Goal: Transaction & Acquisition: Purchase product/service

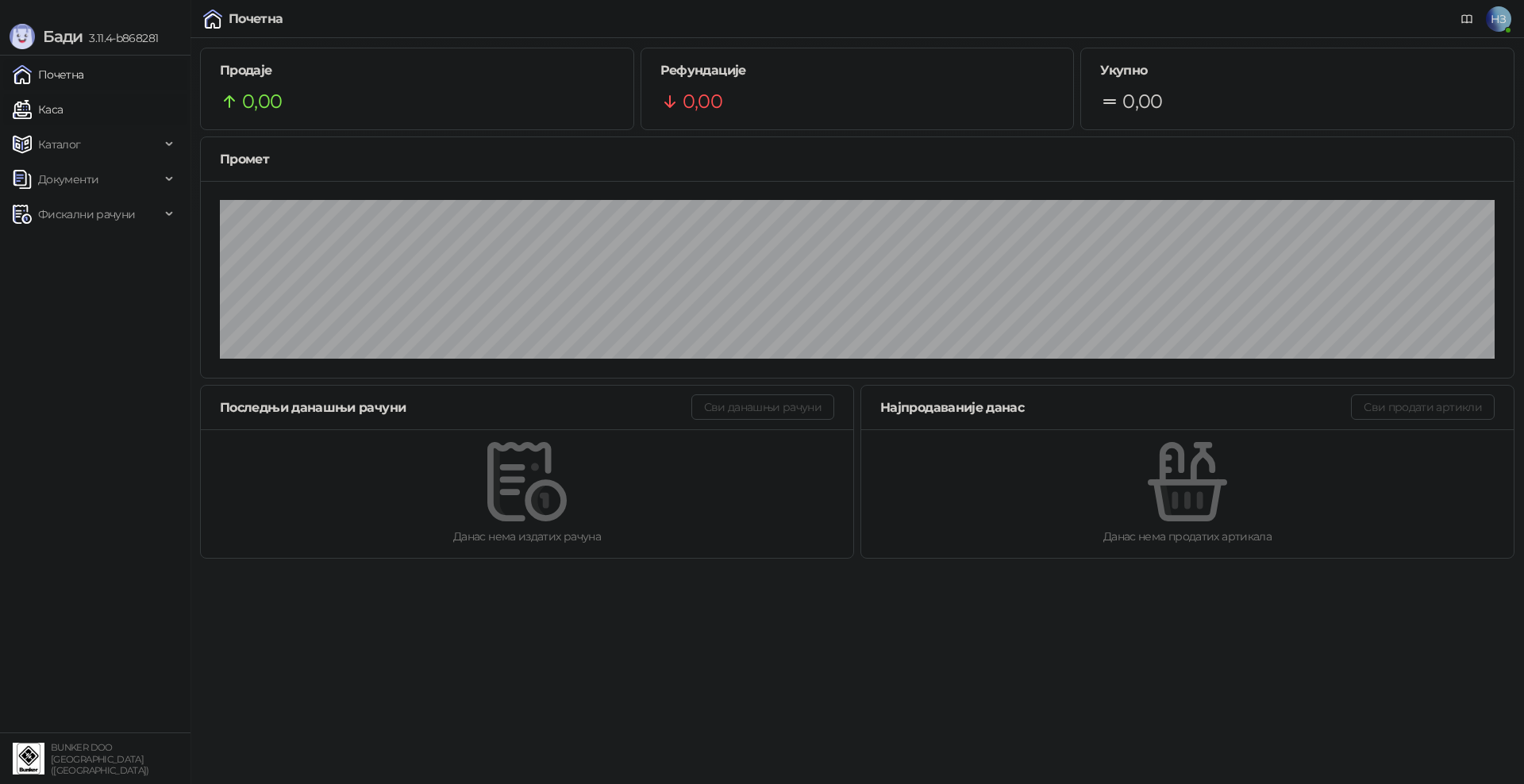
click at [63, 107] on link "Каса" at bounding box center [37, 110] width 50 height 32
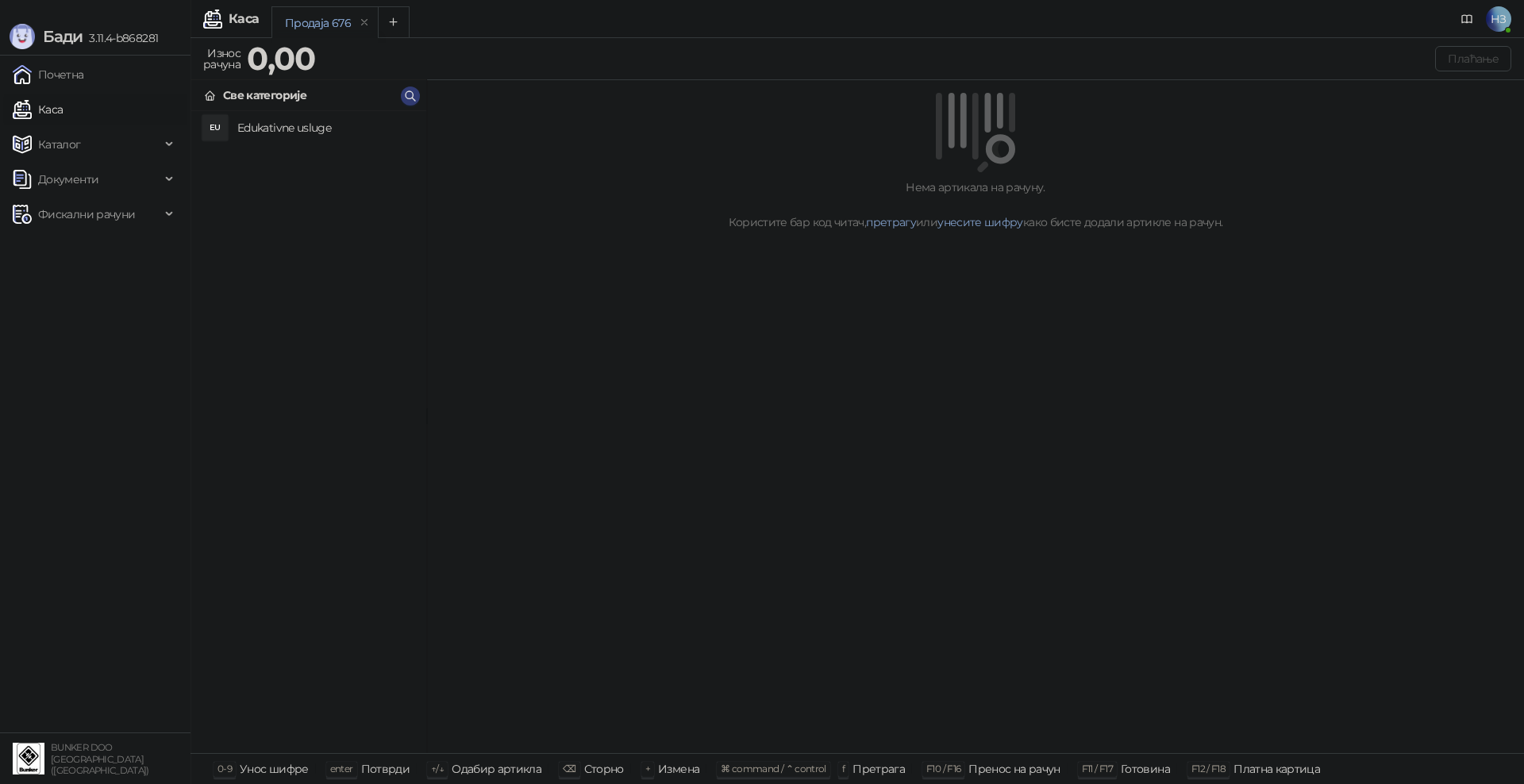
click at [333, 125] on h4 "Edukativne usluge" at bounding box center [325, 128] width 176 height 25
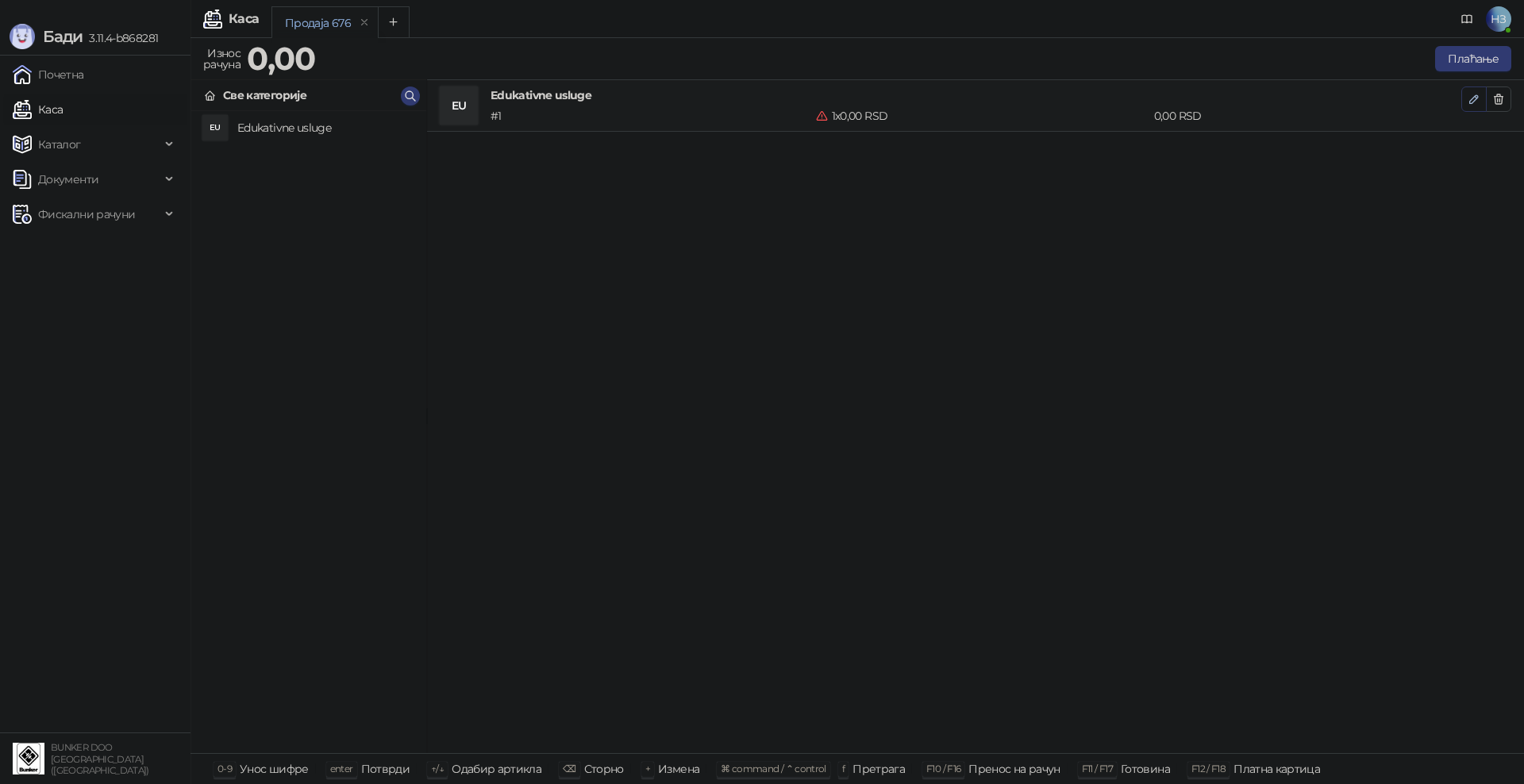
click at [1477, 100] on icon "button" at bounding box center [1473, 99] width 13 height 13
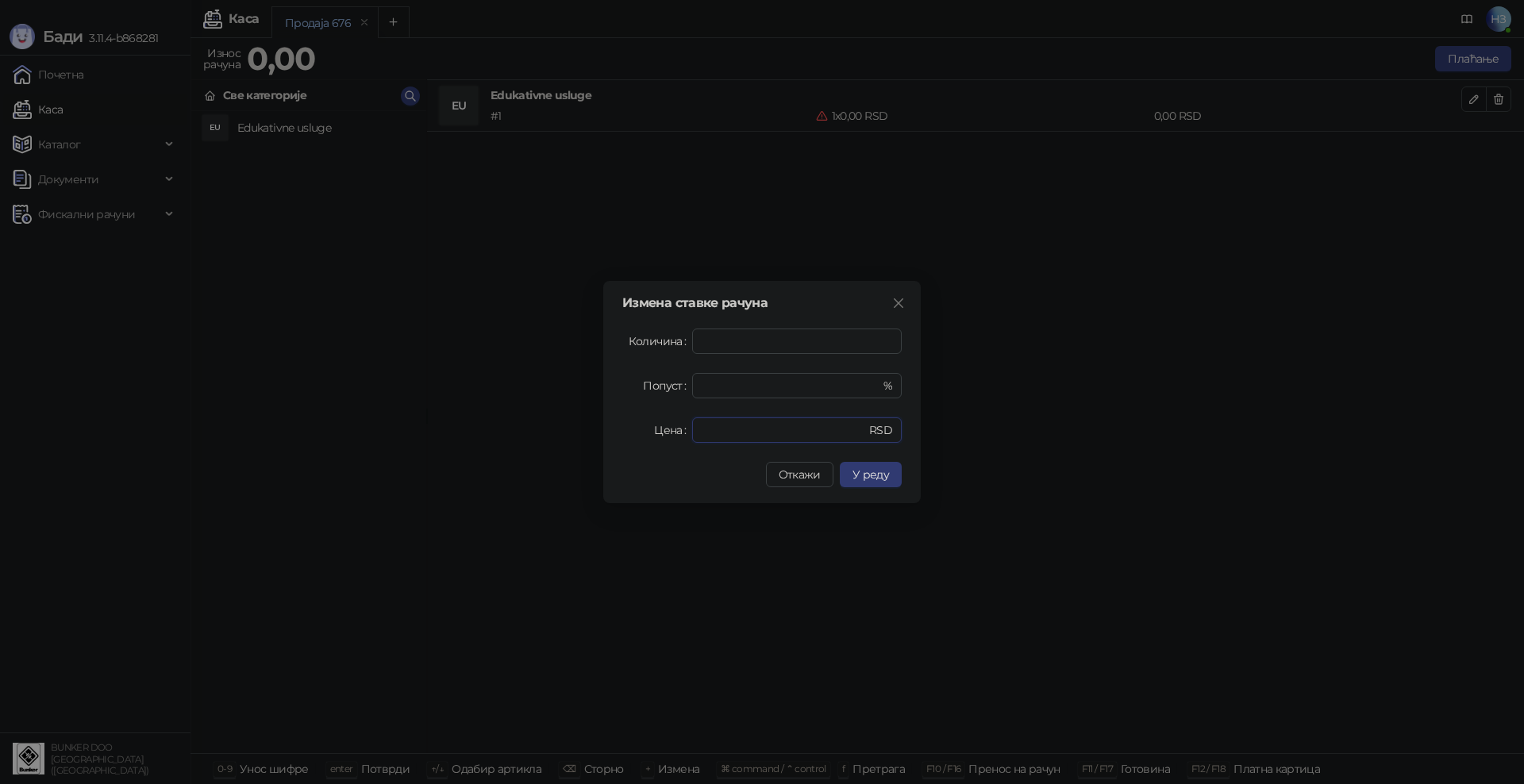
drag, startPoint x: 736, startPoint y: 432, endPoint x: 670, endPoint y: 438, distance: 66.3
click at [674, 436] on div "Цена * RSD" at bounding box center [762, 430] width 279 height 25
type input "****"
click at [877, 472] on span "У реду" at bounding box center [870, 474] width 36 height 14
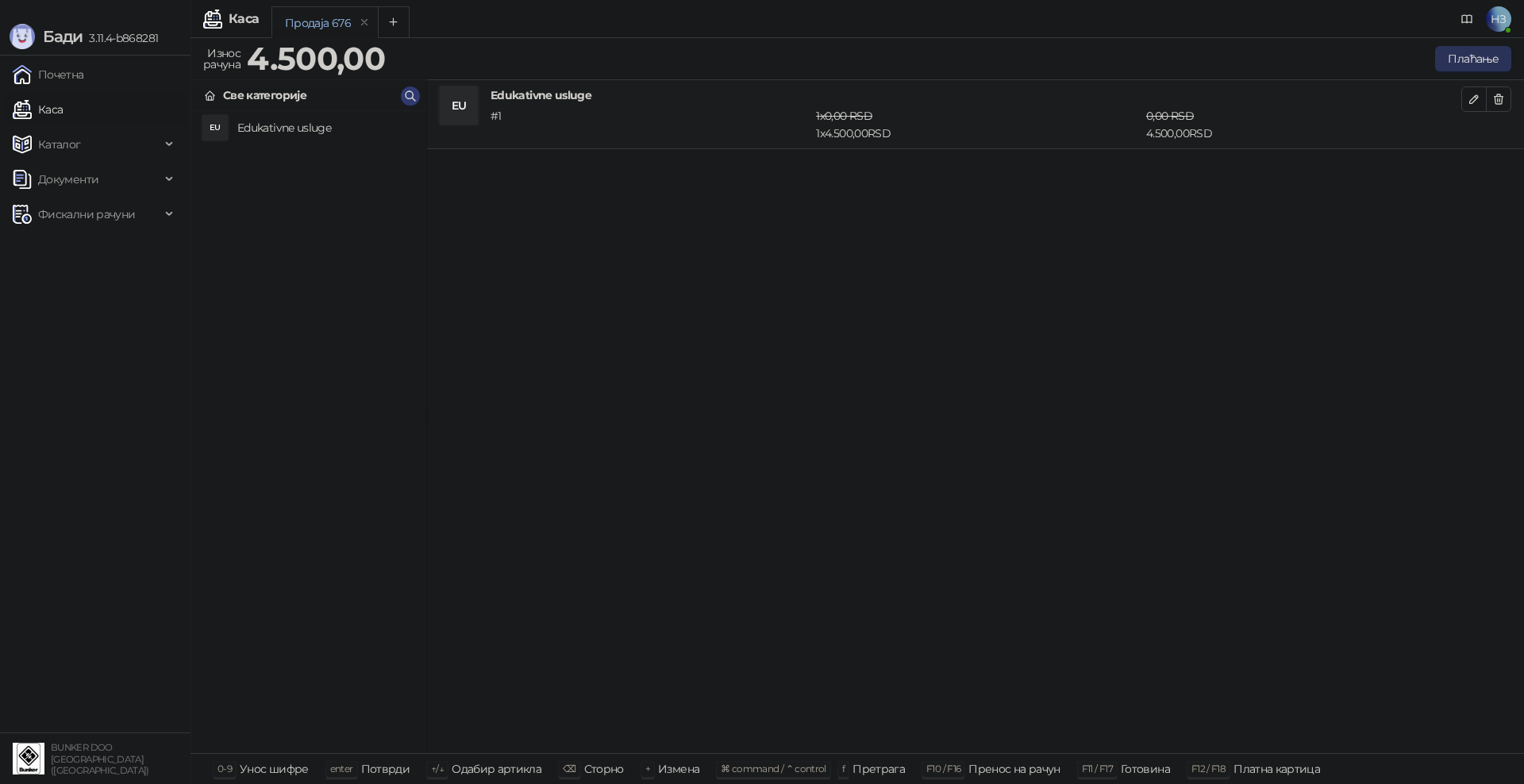
click at [1485, 65] on button "Плаћање" at bounding box center [1473, 58] width 76 height 25
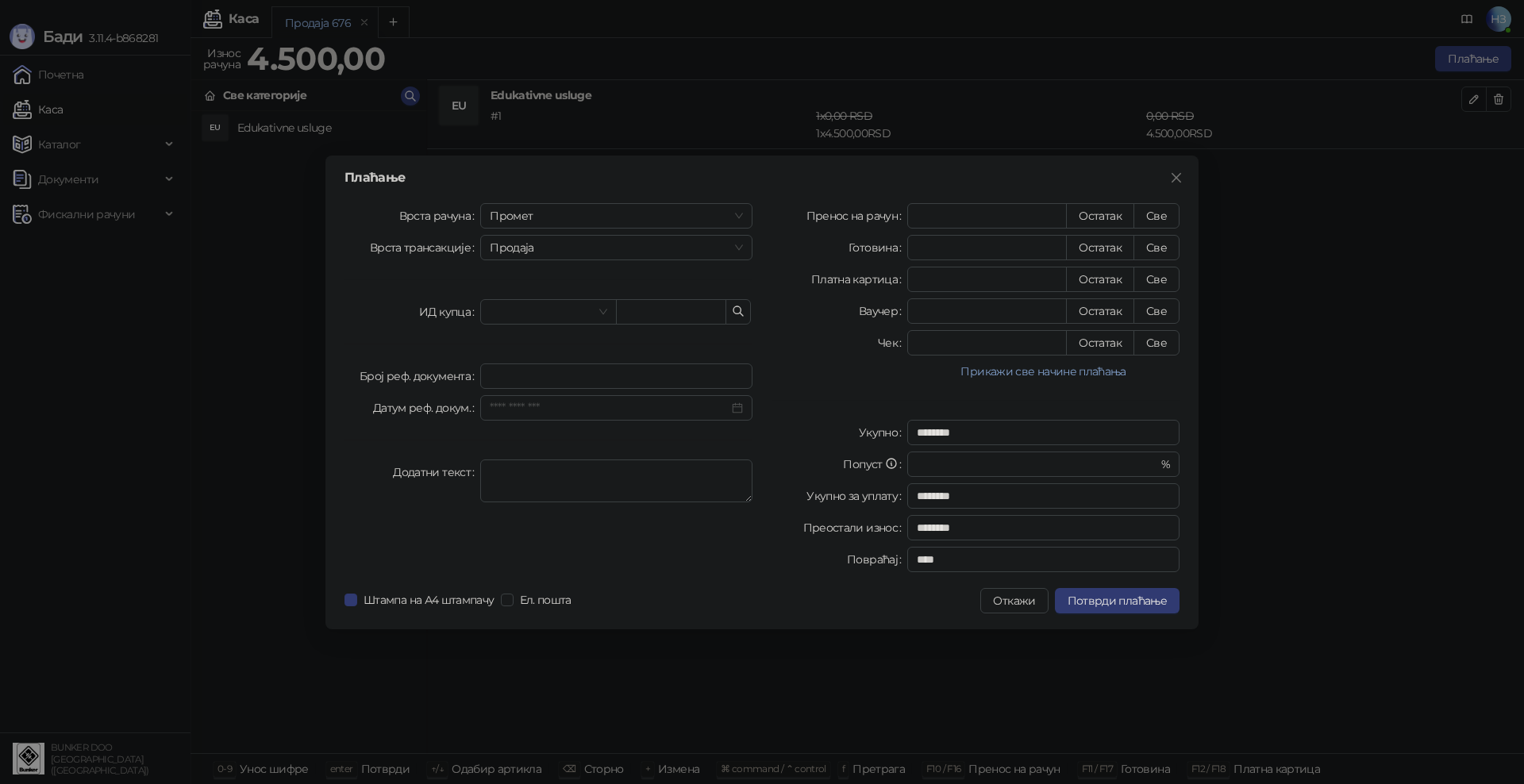
click at [1180, 217] on div "Пренос на рачун * Остатак Све Готовина * Остатак Све Платна картица * Остатак С…" at bounding box center [975, 391] width 427 height 376
click at [1169, 217] on button "Све" at bounding box center [1156, 216] width 46 height 25
type input "****"
click at [1097, 596] on span "Потврди плаћање" at bounding box center [1116, 600] width 99 height 14
